Goal: Task Accomplishment & Management: Manage account settings

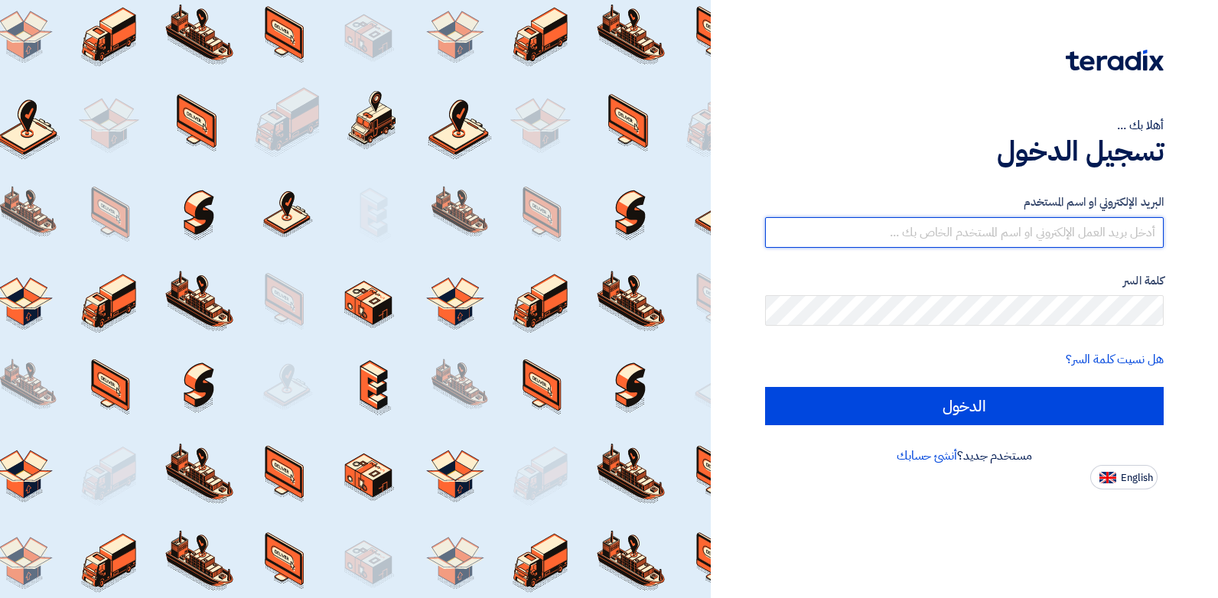
type input "[EMAIL_ADDRESS][DOMAIN_NAME]"
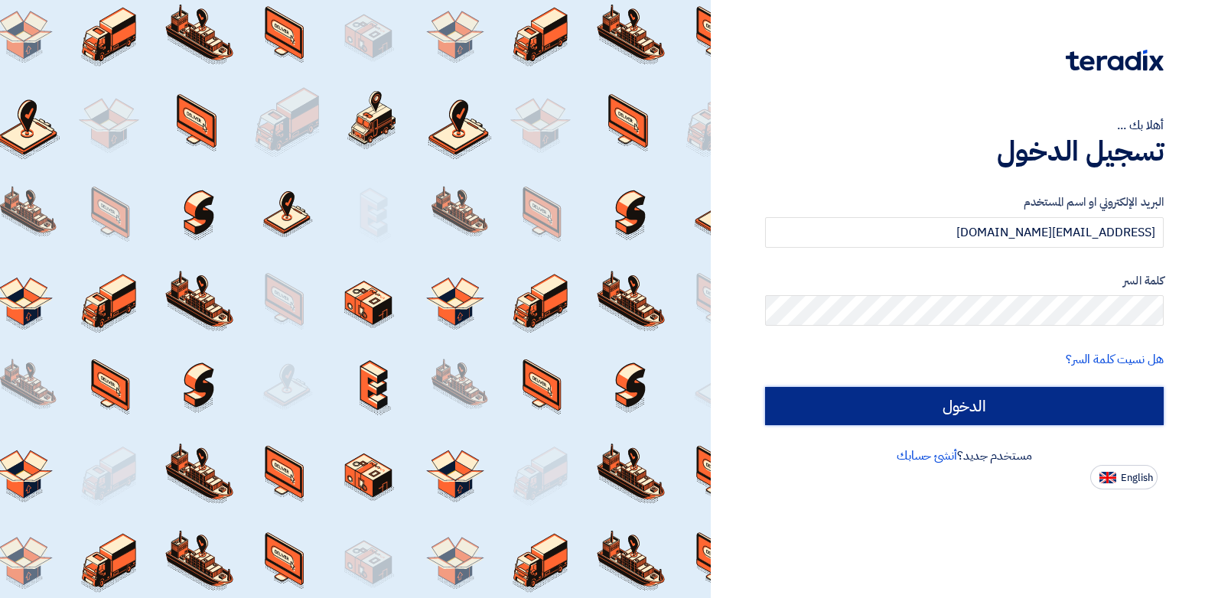
drag, startPoint x: 0, startPoint y: 0, endPoint x: 1010, endPoint y: 404, distance: 1087.9
click at [1010, 404] on input "الدخول" at bounding box center [964, 406] width 399 height 38
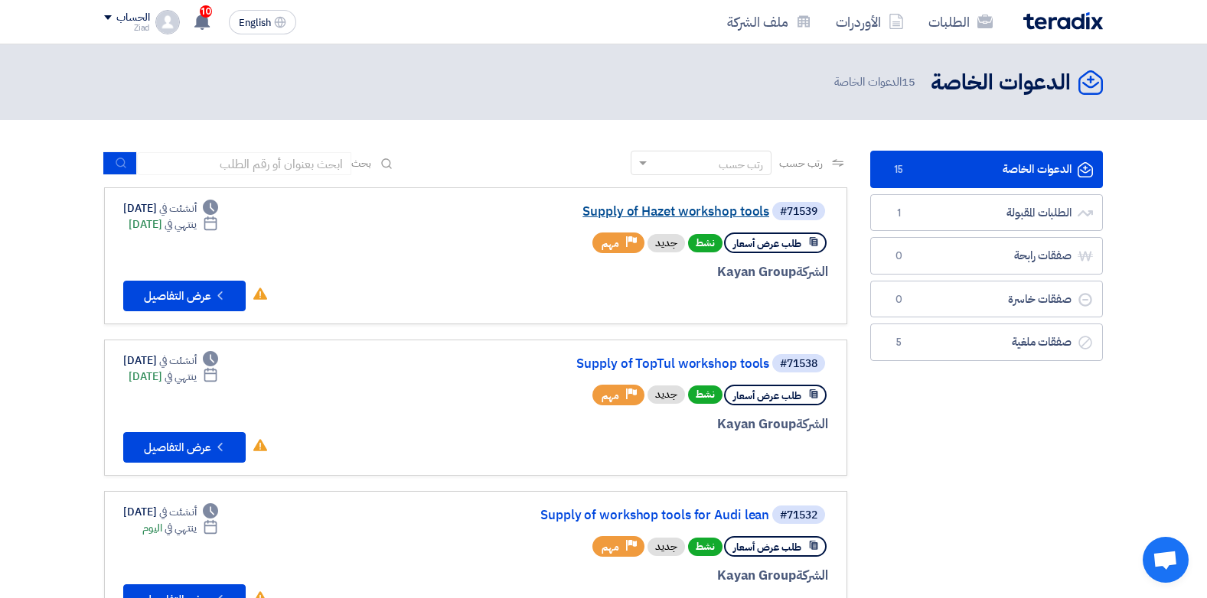
click at [709, 208] on link "Supply of Hazet workshop tools" at bounding box center [616, 212] width 306 height 14
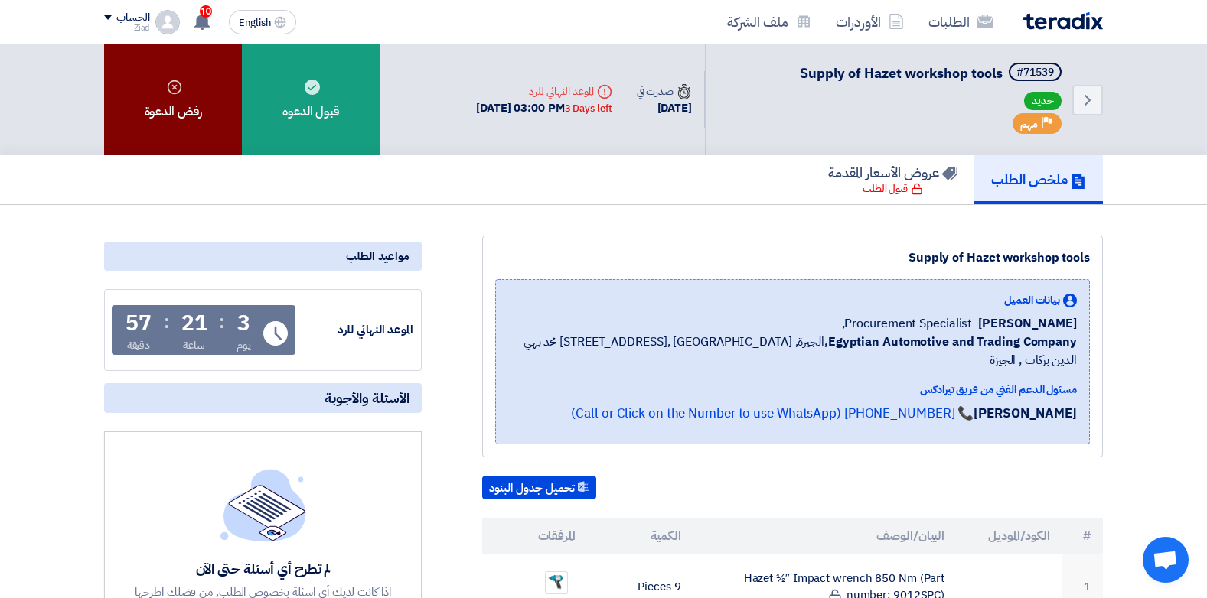
click at [210, 115] on div "رفض الدعوة" at bounding box center [173, 99] width 138 height 111
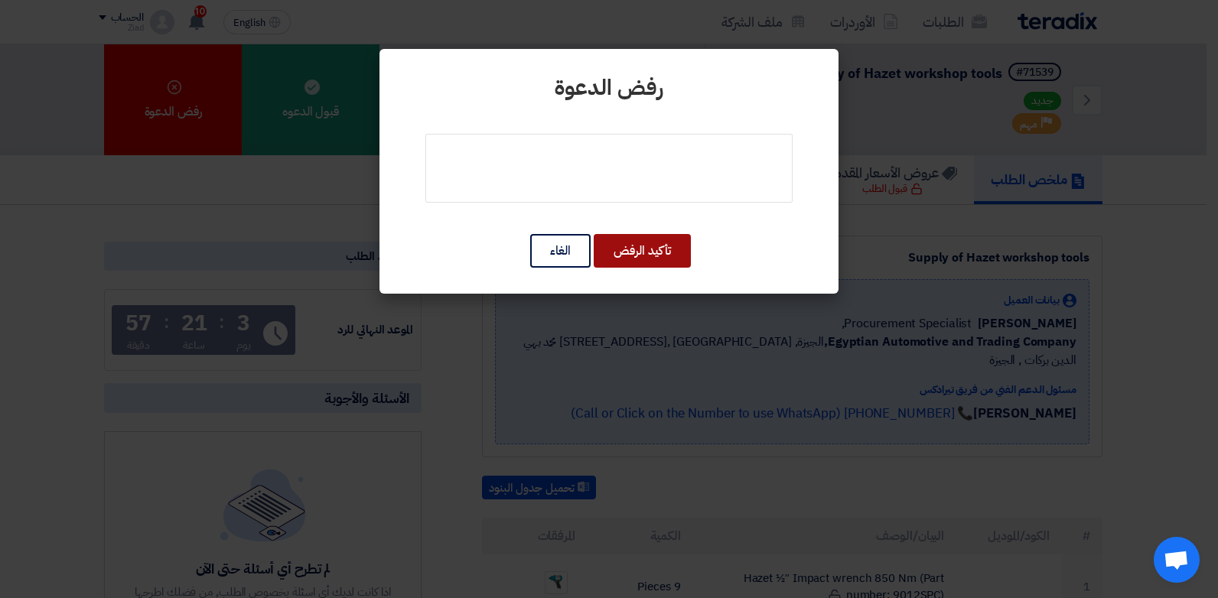
click at [666, 249] on button "تأكيد الرفض" at bounding box center [642, 251] width 97 height 34
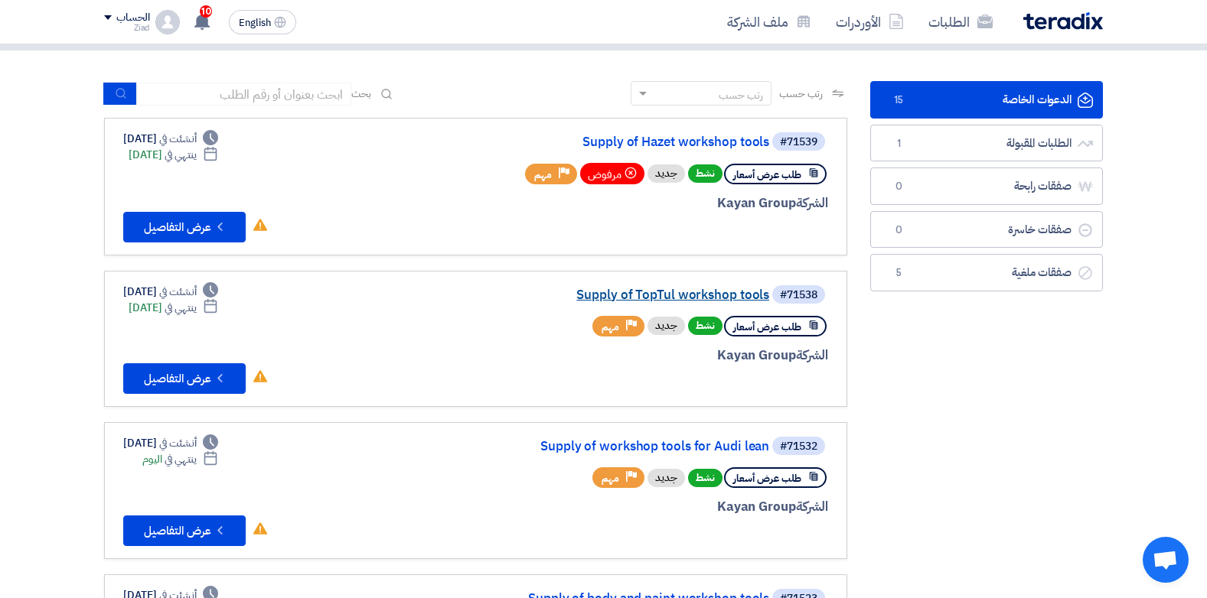
scroll to position [96, 0]
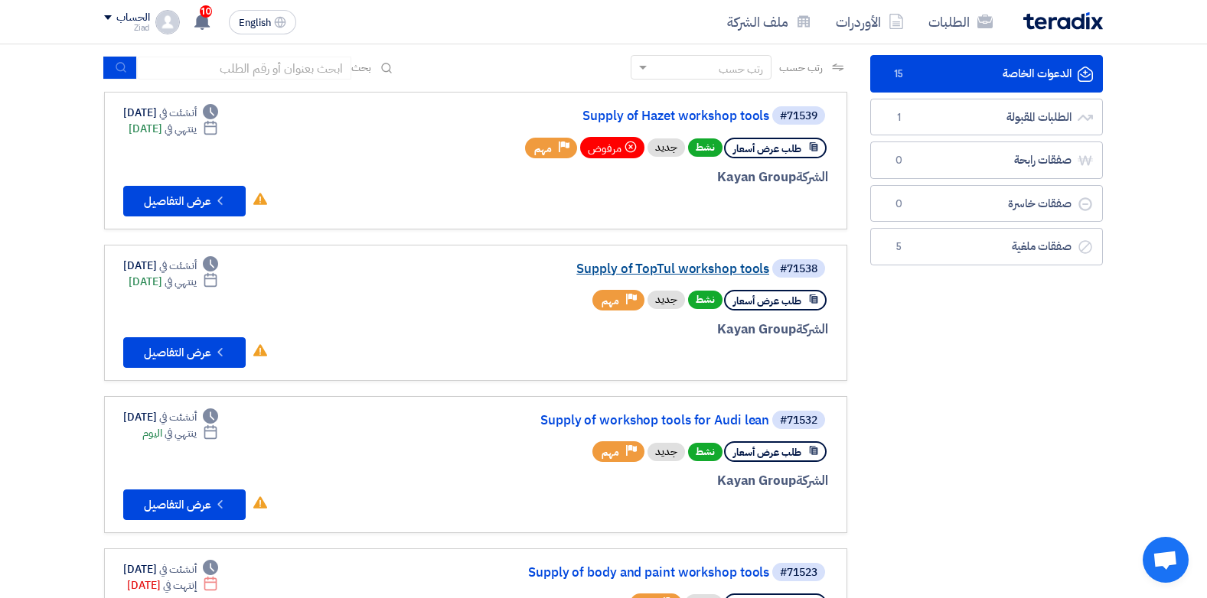
click at [724, 265] on link "Supply of TopTul workshop tools" at bounding box center [616, 269] width 306 height 14
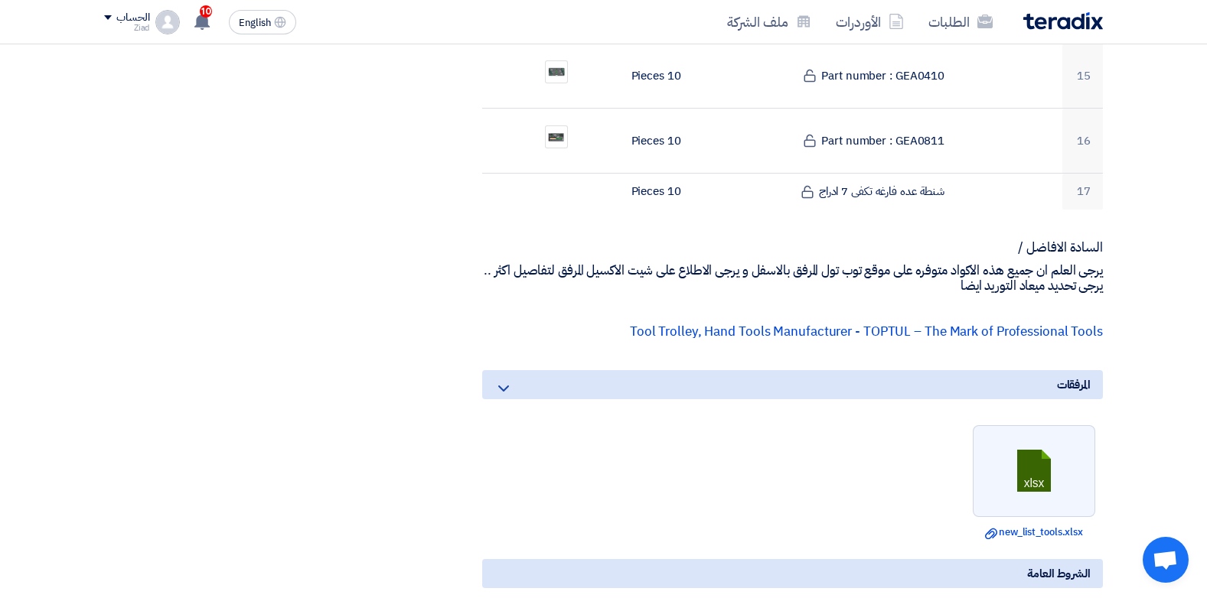
scroll to position [1148, 0]
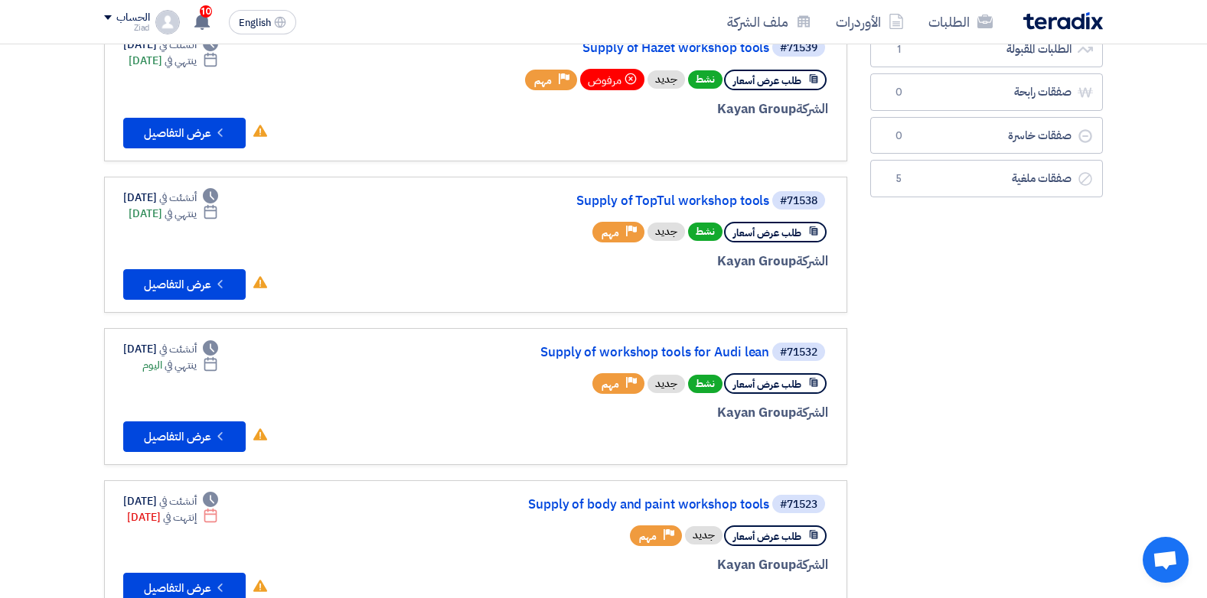
scroll to position [249, 0]
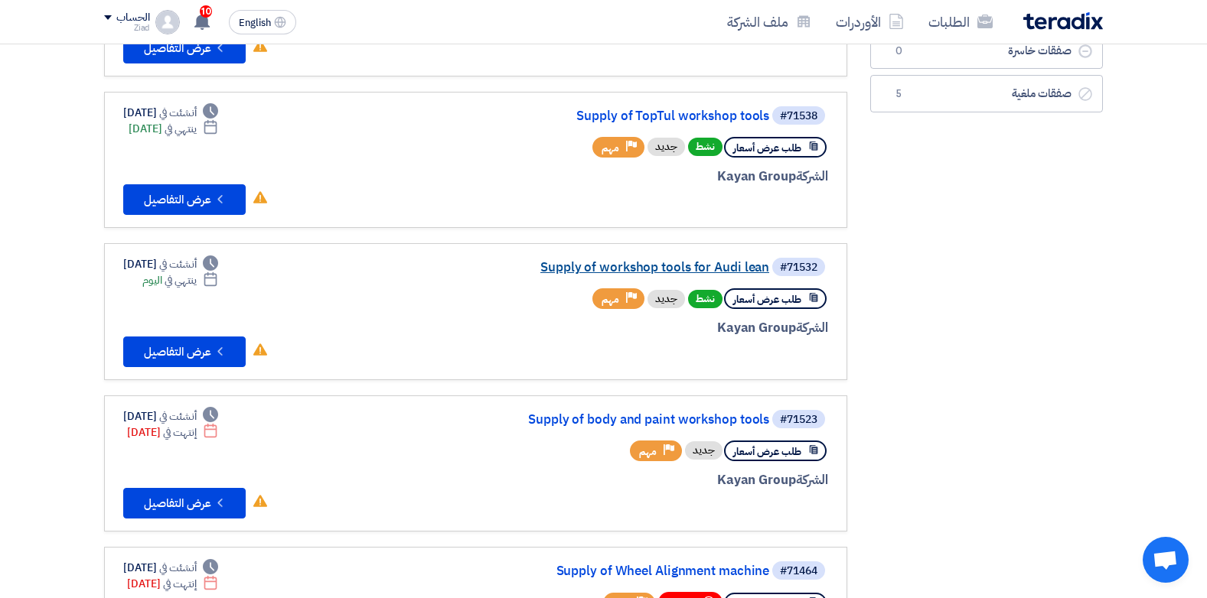
click at [679, 262] on link "Supply of workshop tools for Audi lean" at bounding box center [616, 268] width 306 height 14
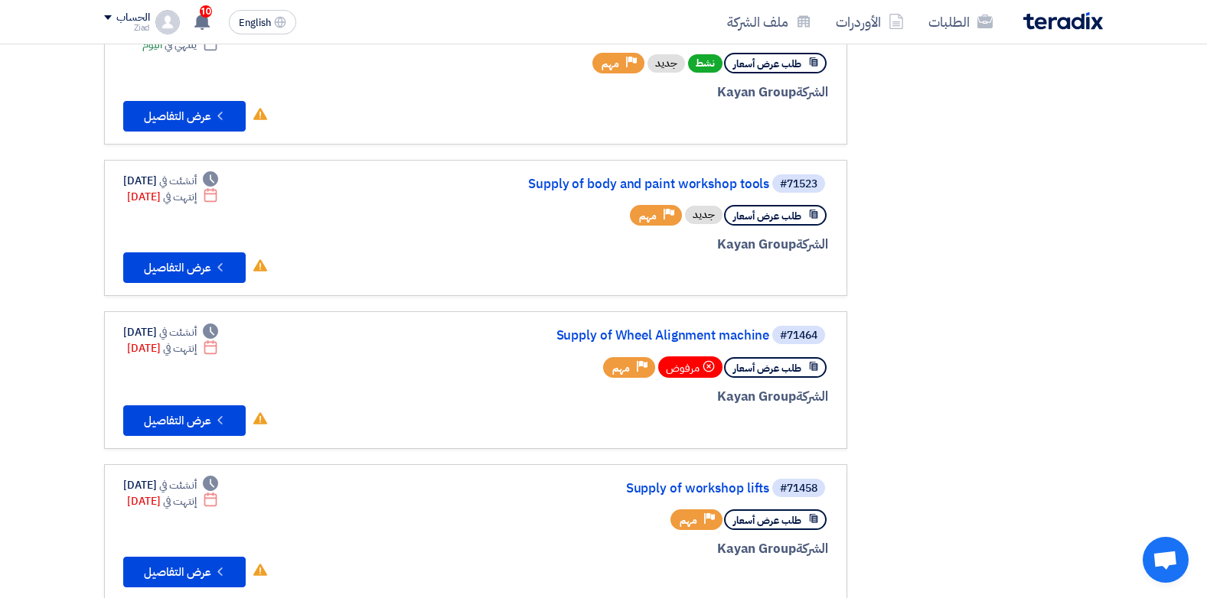
scroll to position [497, 0]
